Goal: Task Accomplishment & Management: Manage account settings

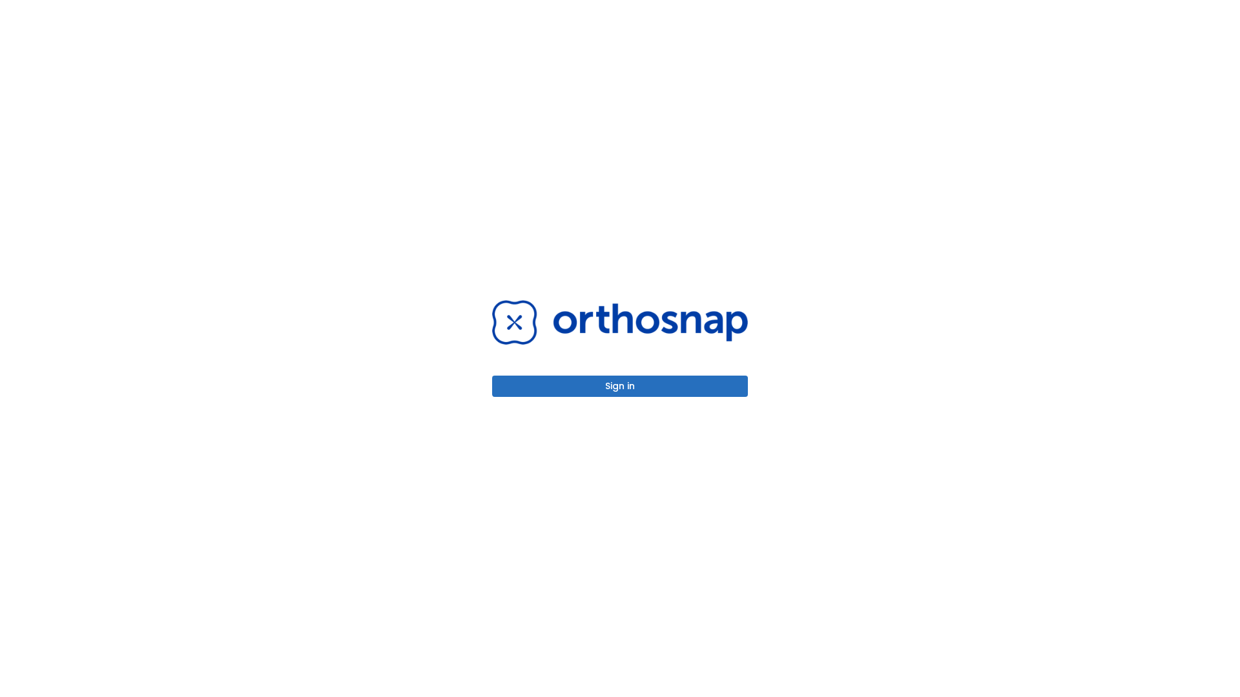
click at [620, 386] on button "Sign in" at bounding box center [620, 386] width 256 height 21
